Goal: Information Seeking & Learning: Find specific fact

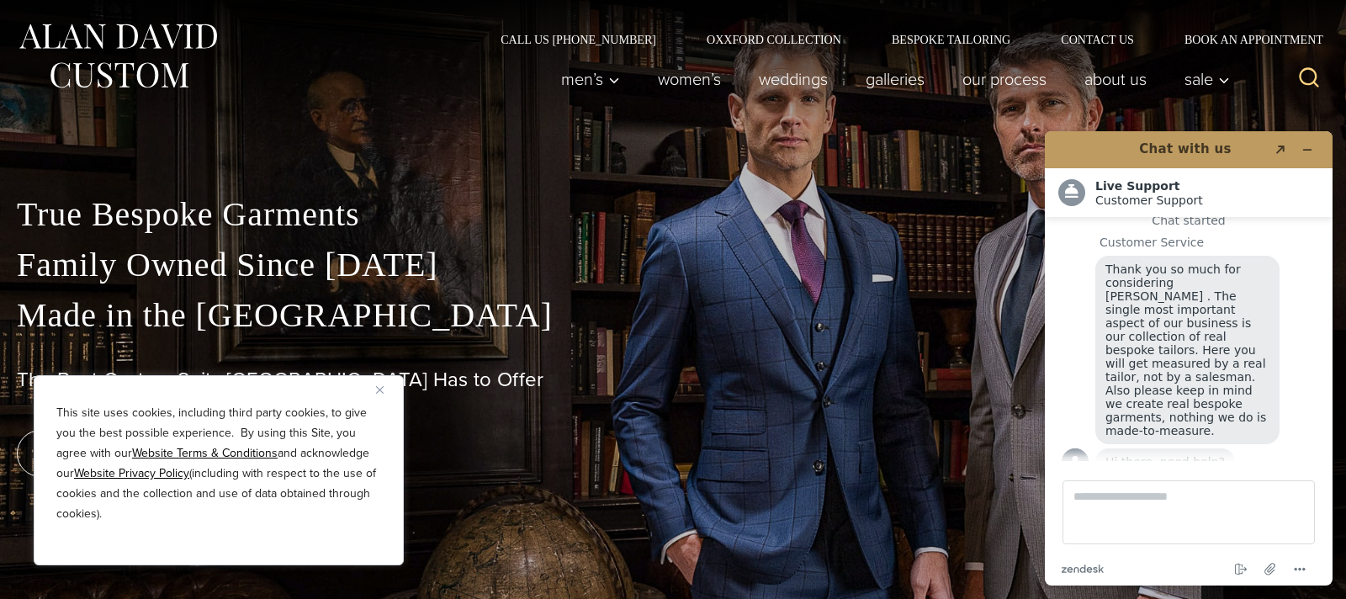
click at [483, 274] on p "True Bespoke Garments Family Owned Since [DATE] Made in [GEOGRAPHIC_DATA]" at bounding box center [673, 264] width 1313 height 151
click at [788, 78] on link "weddings" at bounding box center [793, 79] width 107 height 34
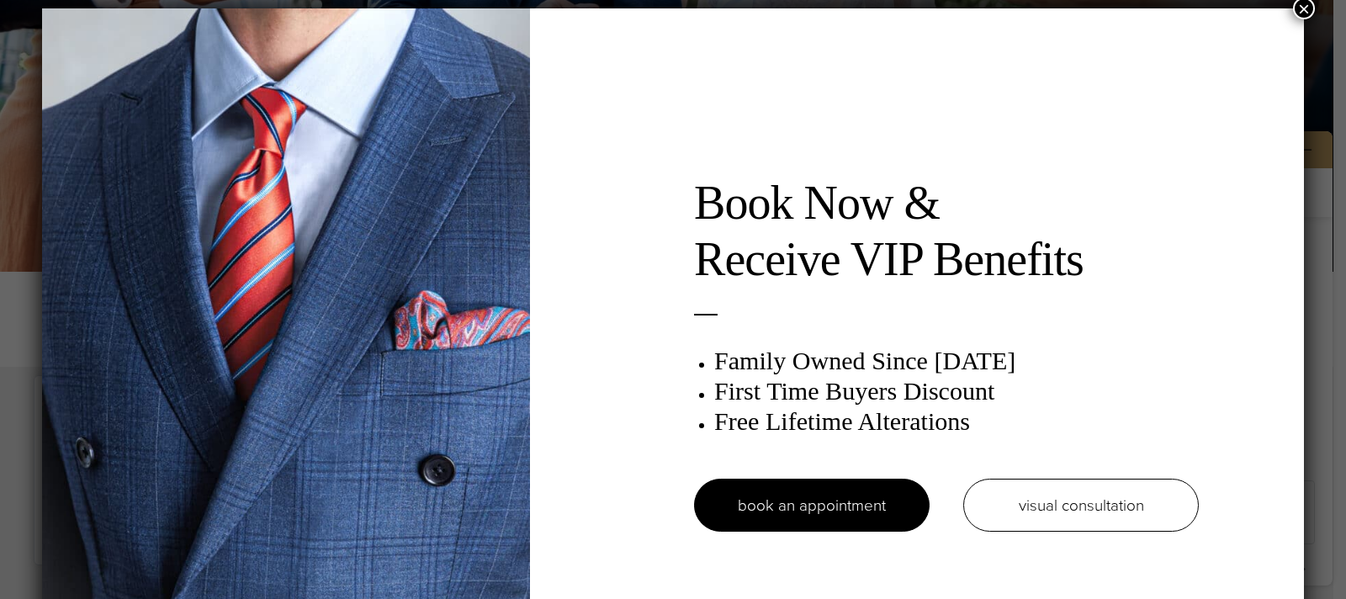
click at [1161, 151] on div "Book Now & Receive VIP Benefits Family Owned Since 1913 First Time Buyers Disco…" at bounding box center [673, 361] width 1262 height 707
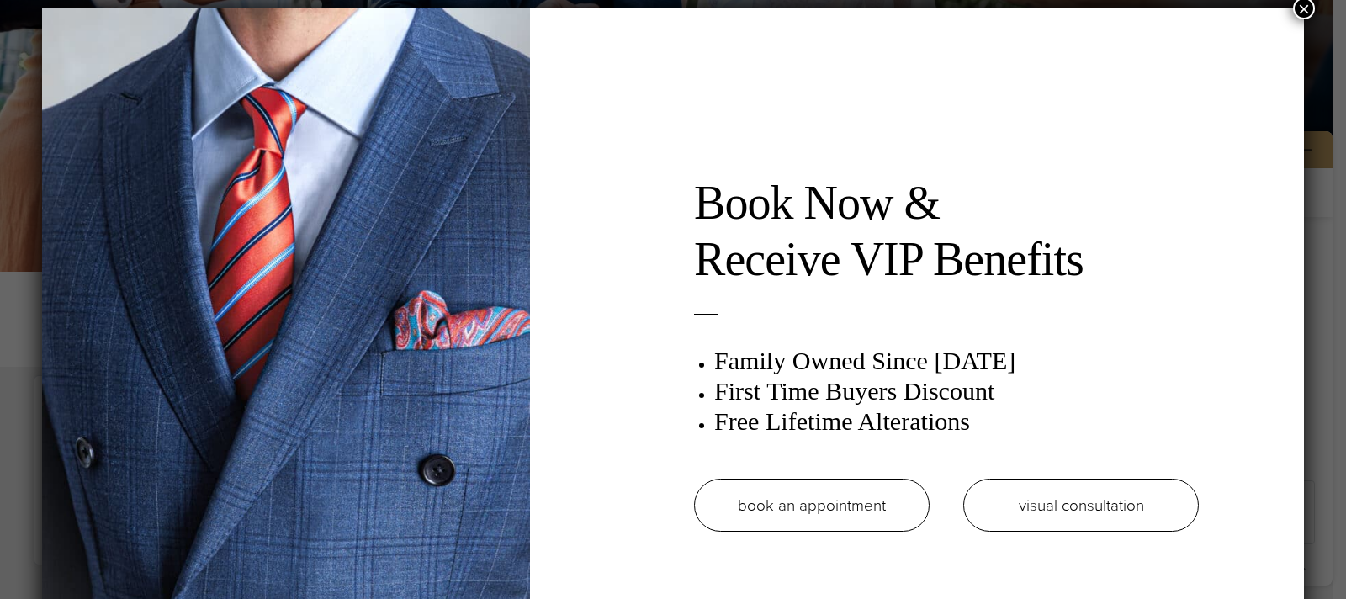
click at [878, 510] on link "book an appointment" at bounding box center [812, 505] width 236 height 53
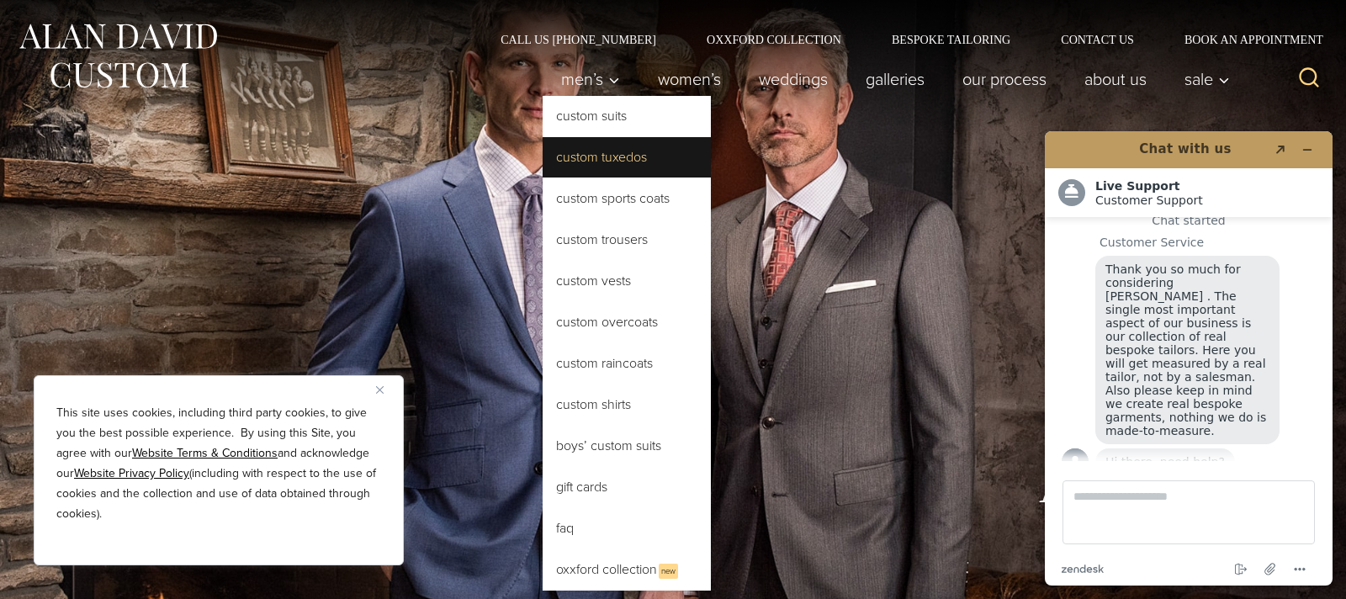
click at [607, 155] on link "Custom Tuxedos" at bounding box center [627, 157] width 168 height 40
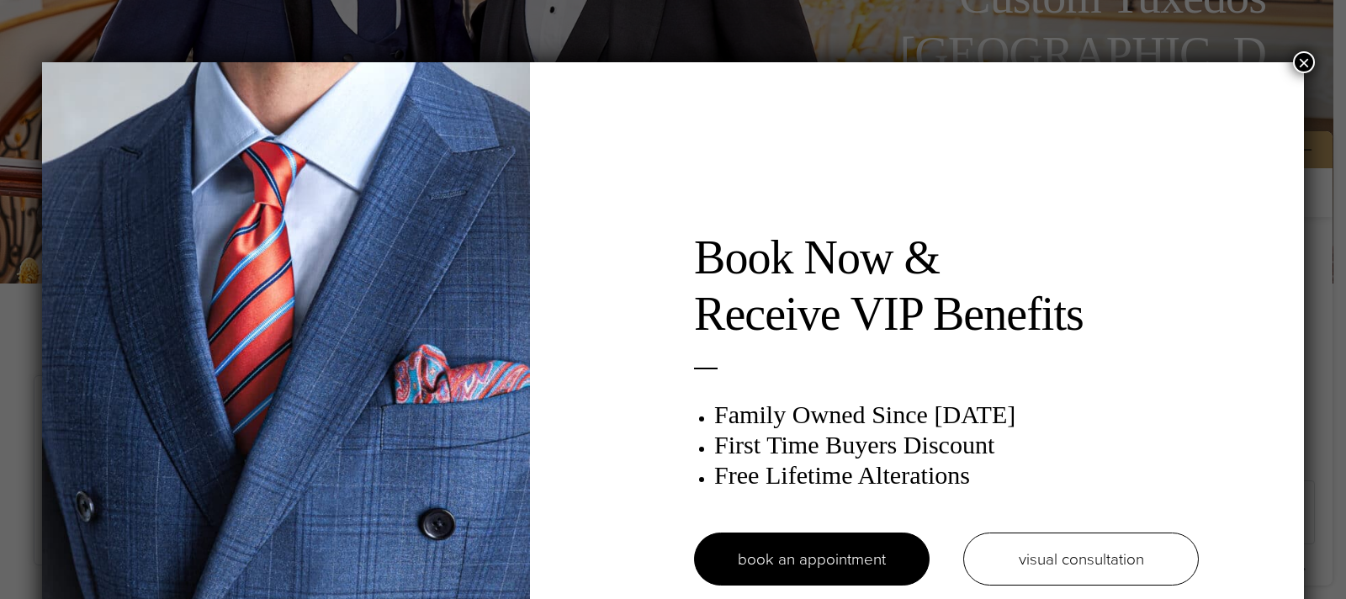
click at [1303, 59] on button "×" at bounding box center [1304, 62] width 22 height 22
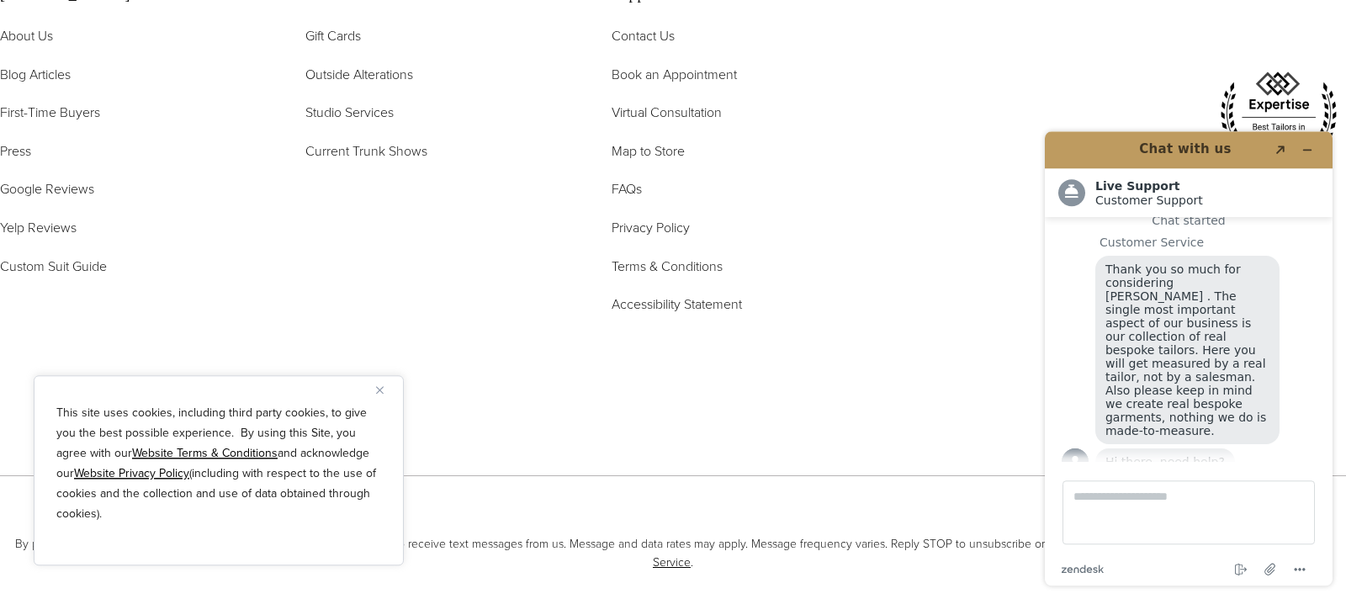
scroll to position [10595, 0]
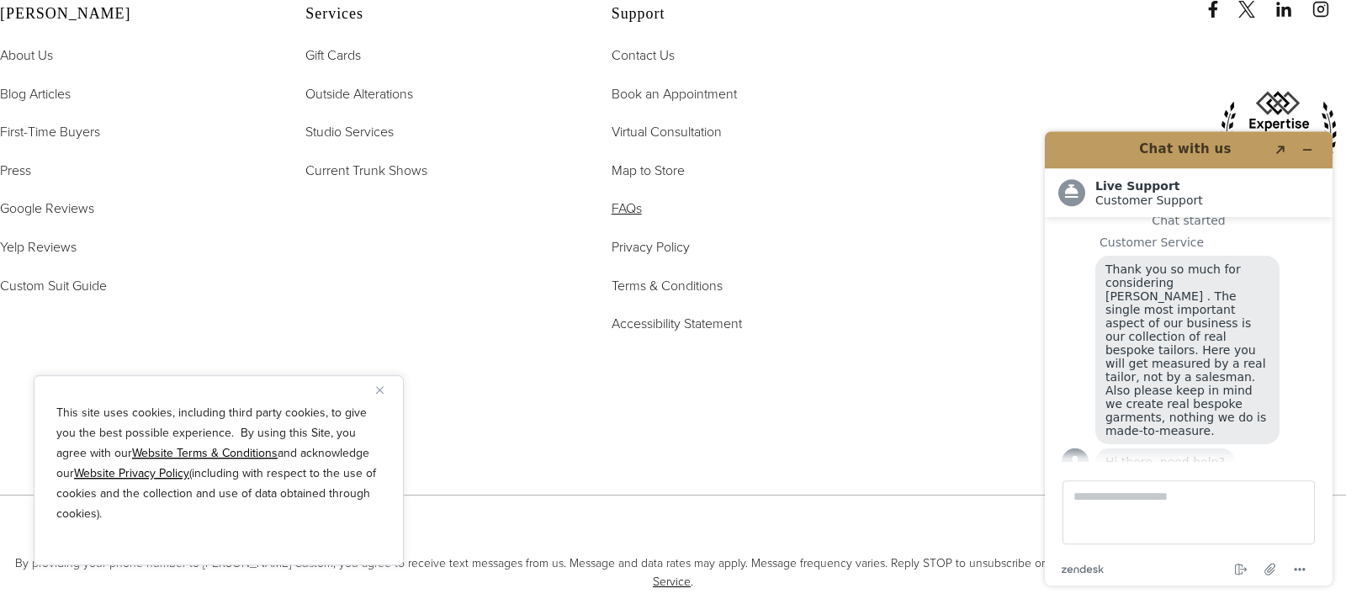
click at [621, 199] on span "FAQs" at bounding box center [627, 208] width 30 height 19
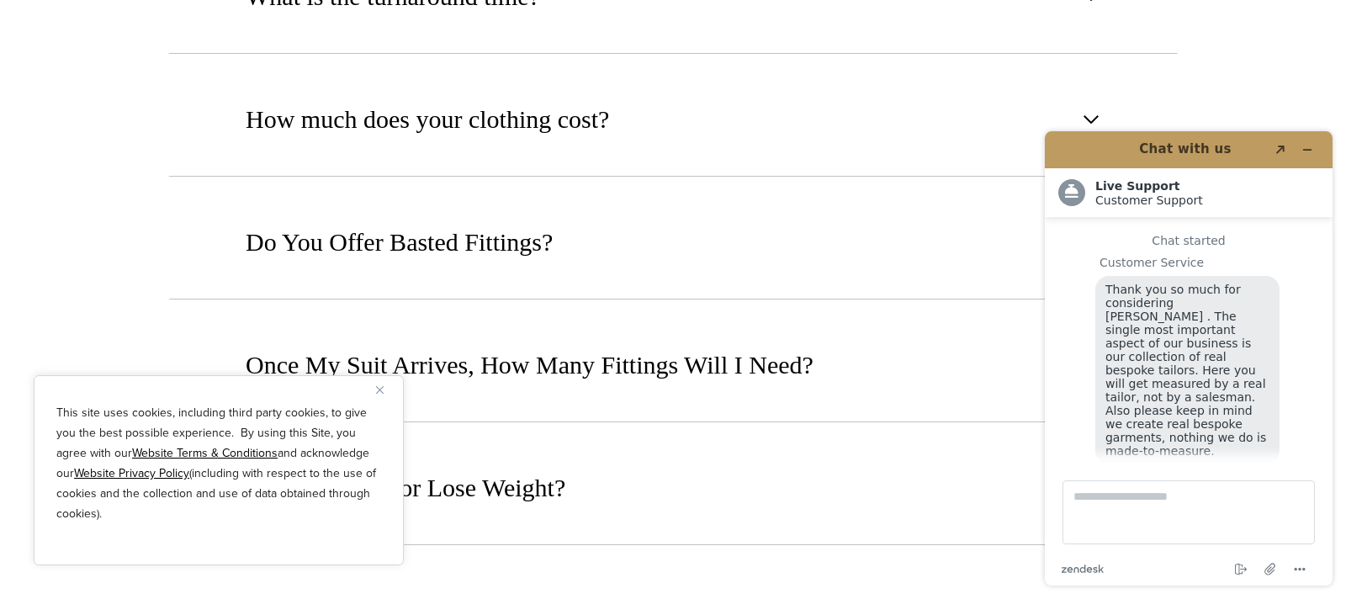
scroll to position [20, 0]
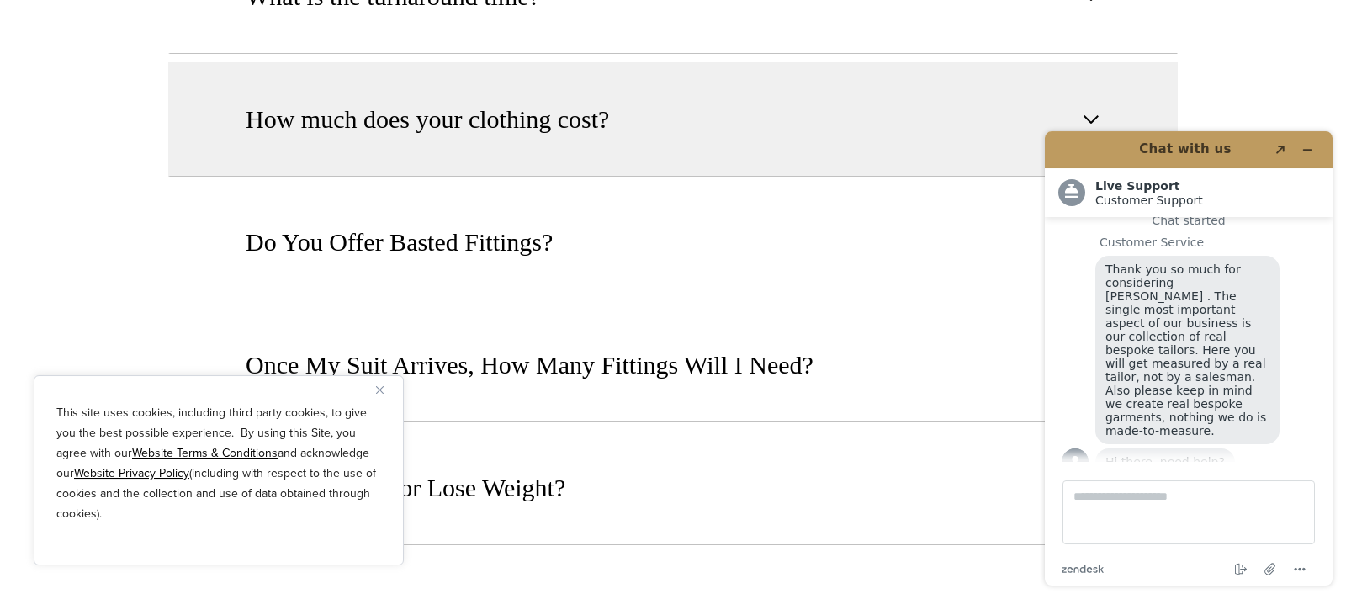
click at [542, 124] on button "How much does your clothing cost?" at bounding box center [673, 119] width 1010 height 114
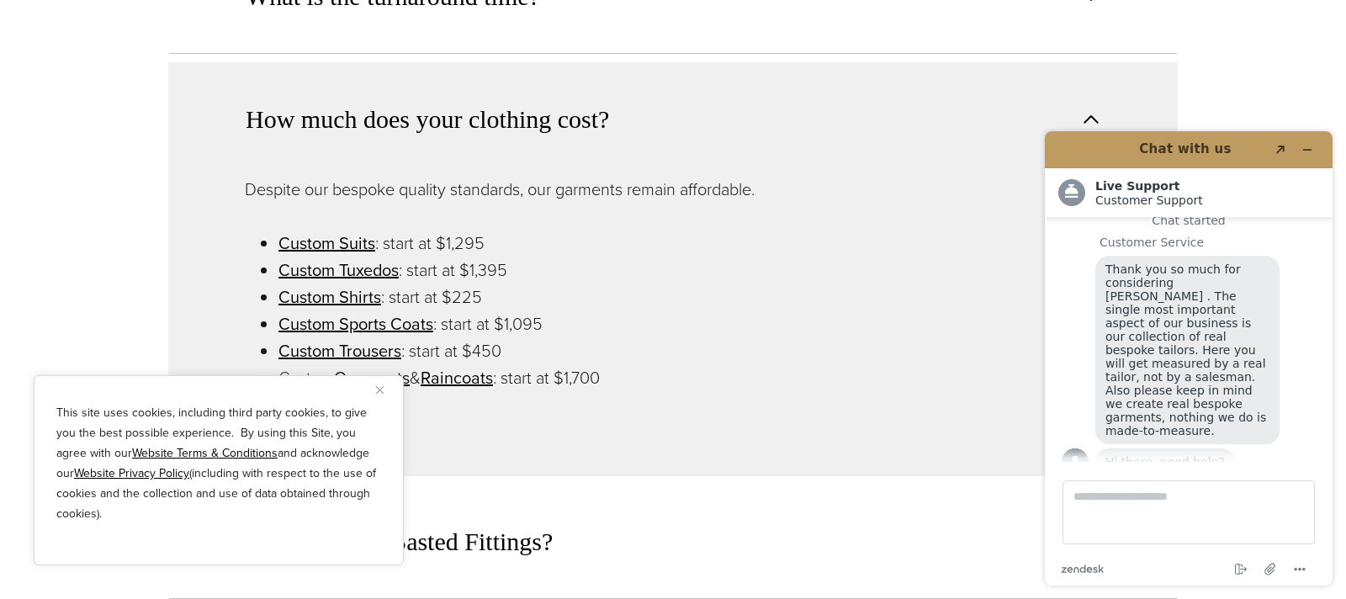
click at [419, 257] on li "Custom Tuxedos : start at $1,395" at bounding box center [690, 270] width 823 height 27
